Goal: Information Seeking & Learning: Learn about a topic

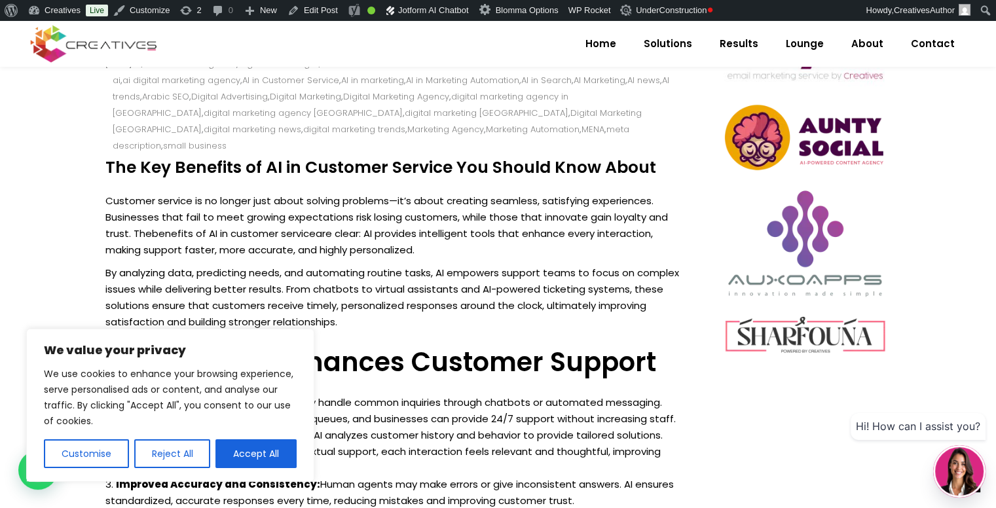
scroll to position [643, 0]
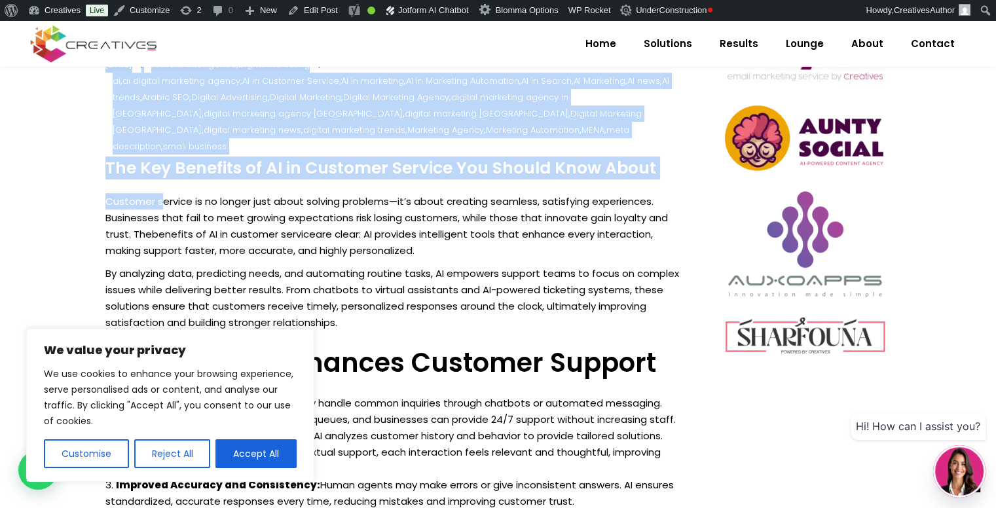
drag, startPoint x: 101, startPoint y: 148, endPoint x: 164, endPoint y: 164, distance: 65.6
click at [110, 158] on h4 "The Key Benefits of AI in Customer Service You Should Know About" at bounding box center [395, 168] width 581 height 20
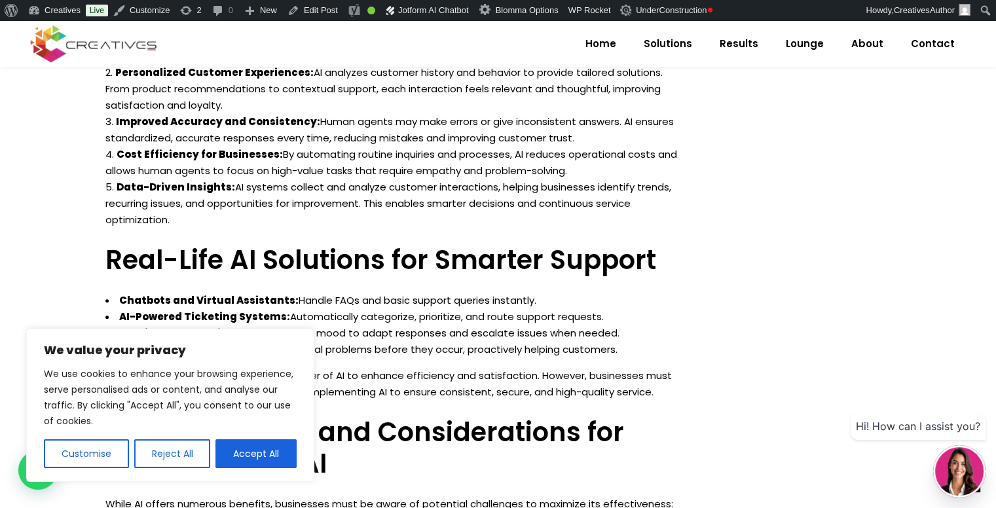
scroll to position [1008, 0]
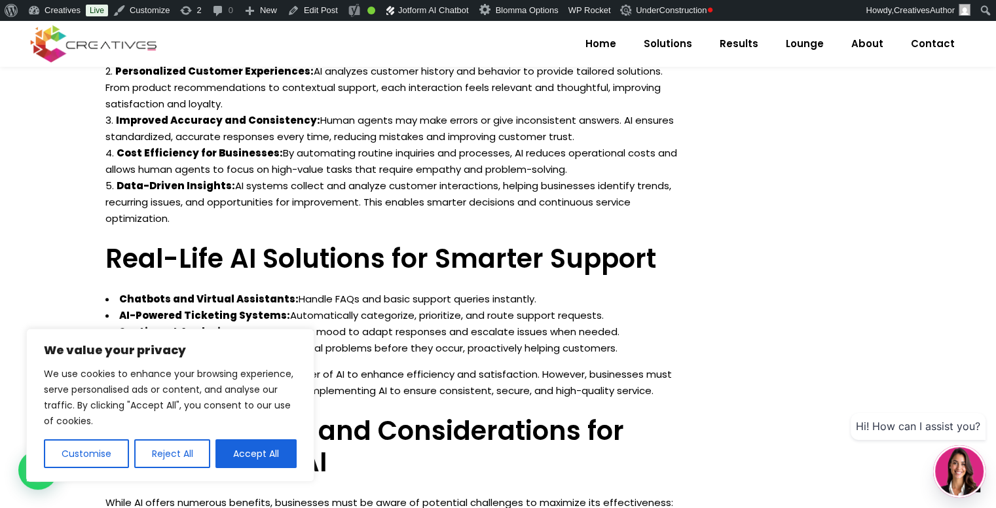
drag, startPoint x: 105, startPoint y: 150, endPoint x: 458, endPoint y: 196, distance: 355.9
click at [458, 196] on div "The Key Benefits of AI in Customer Service You Should Know About Customer servi…" at bounding box center [395, 430] width 581 height 1272
copy div "The Key Benefits of AI in Customer Service You Should Know About Customer servi…"
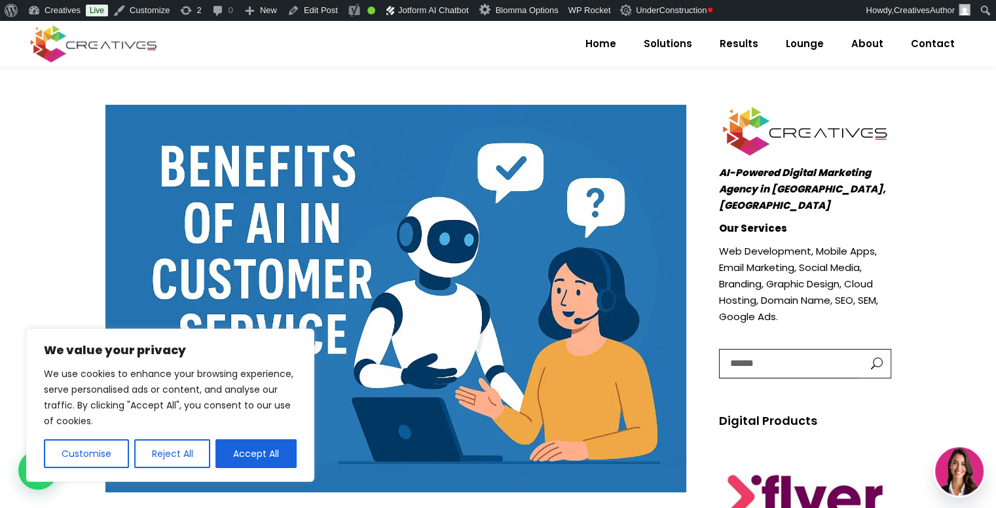
scroll to position [183, 0]
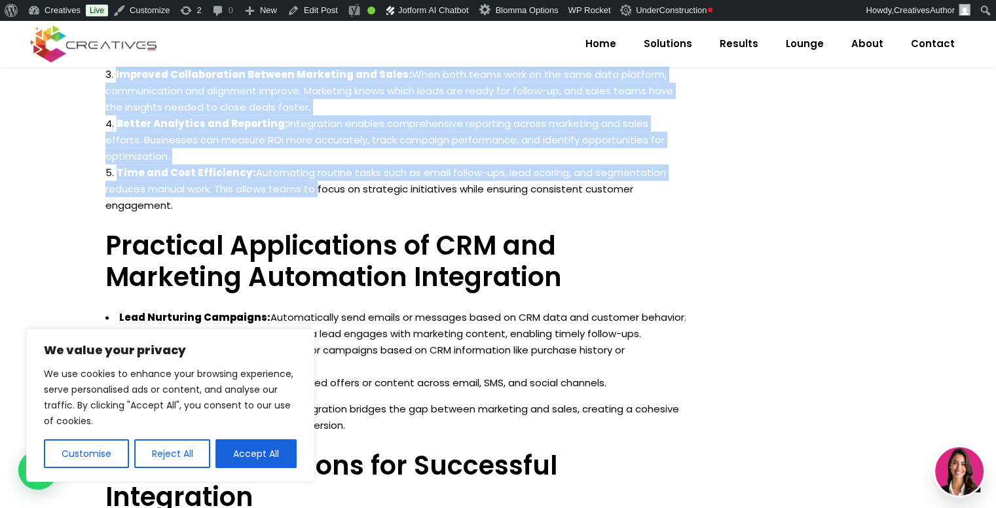
scroll to position [1107, 0]
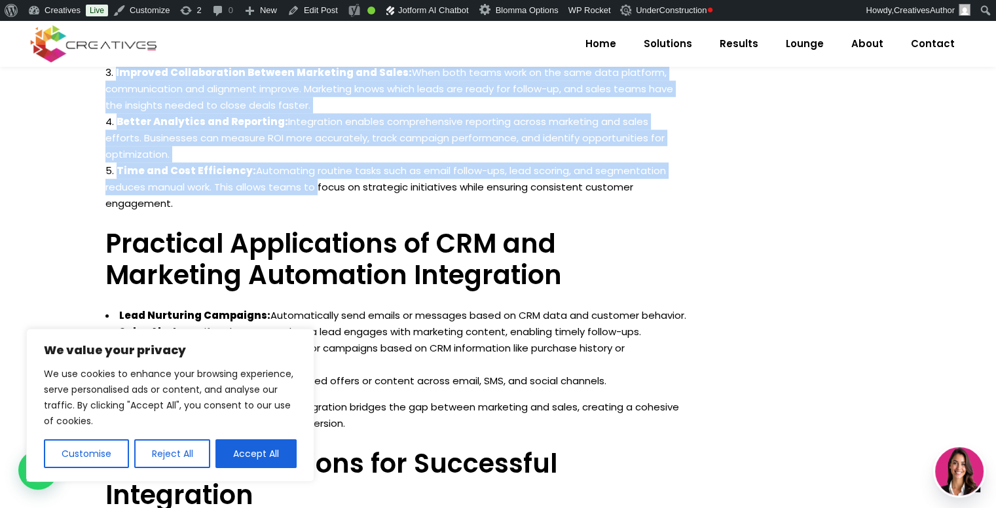
drag, startPoint x: 106, startPoint y: 147, endPoint x: 319, endPoint y: 190, distance: 217.6
click at [319, 190] on div "How CRM and Marketing Automation Integration Drives Business Growth In today’s …" at bounding box center [395, 359] width 581 height 1329
copy div "How CRM and Marketing Automation Integration Drives Business Growth In today’s …"
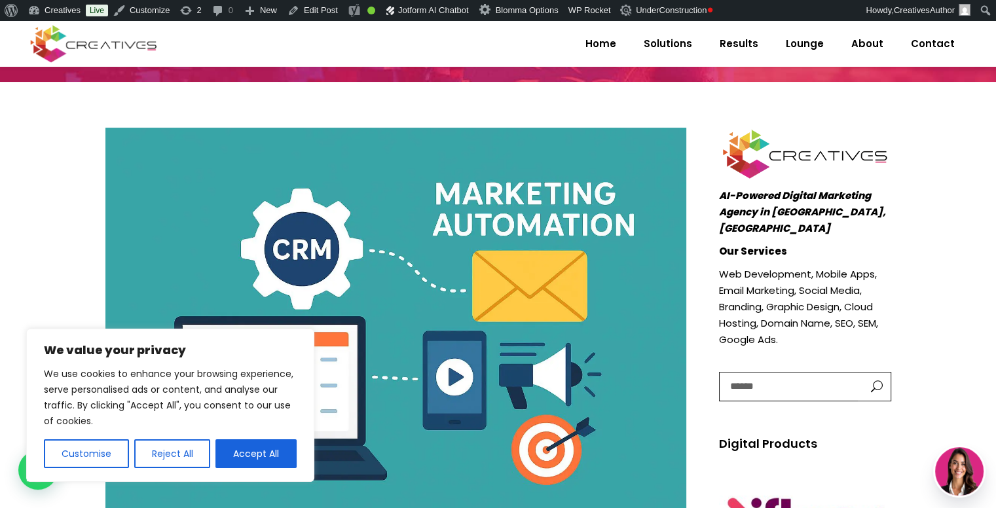
scroll to position [156, 0]
